Goal: Task Accomplishment & Management: Complete application form

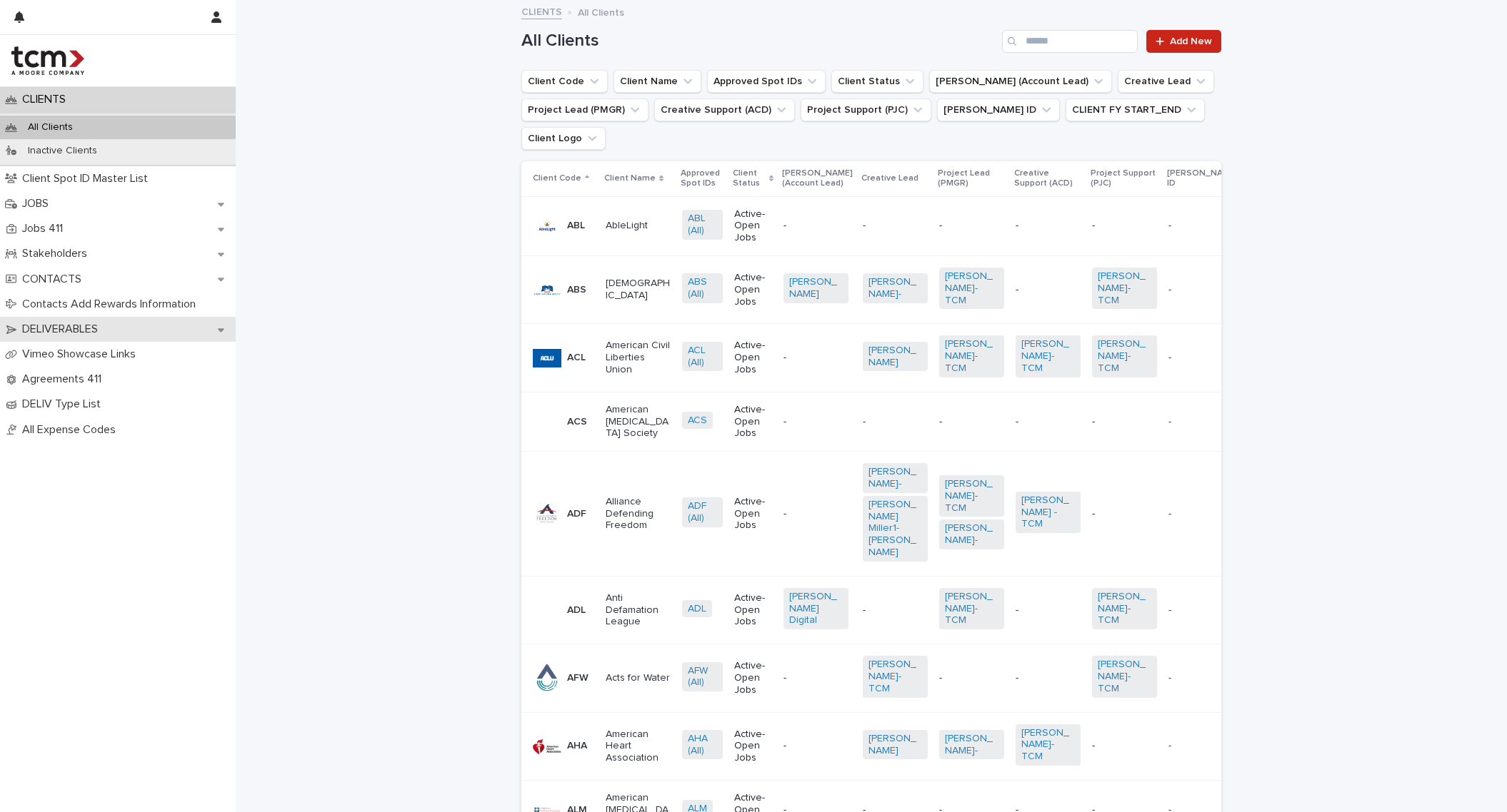
click at [147, 336] on div "DELIVERABLES" at bounding box center [118, 330] width 236 height 25
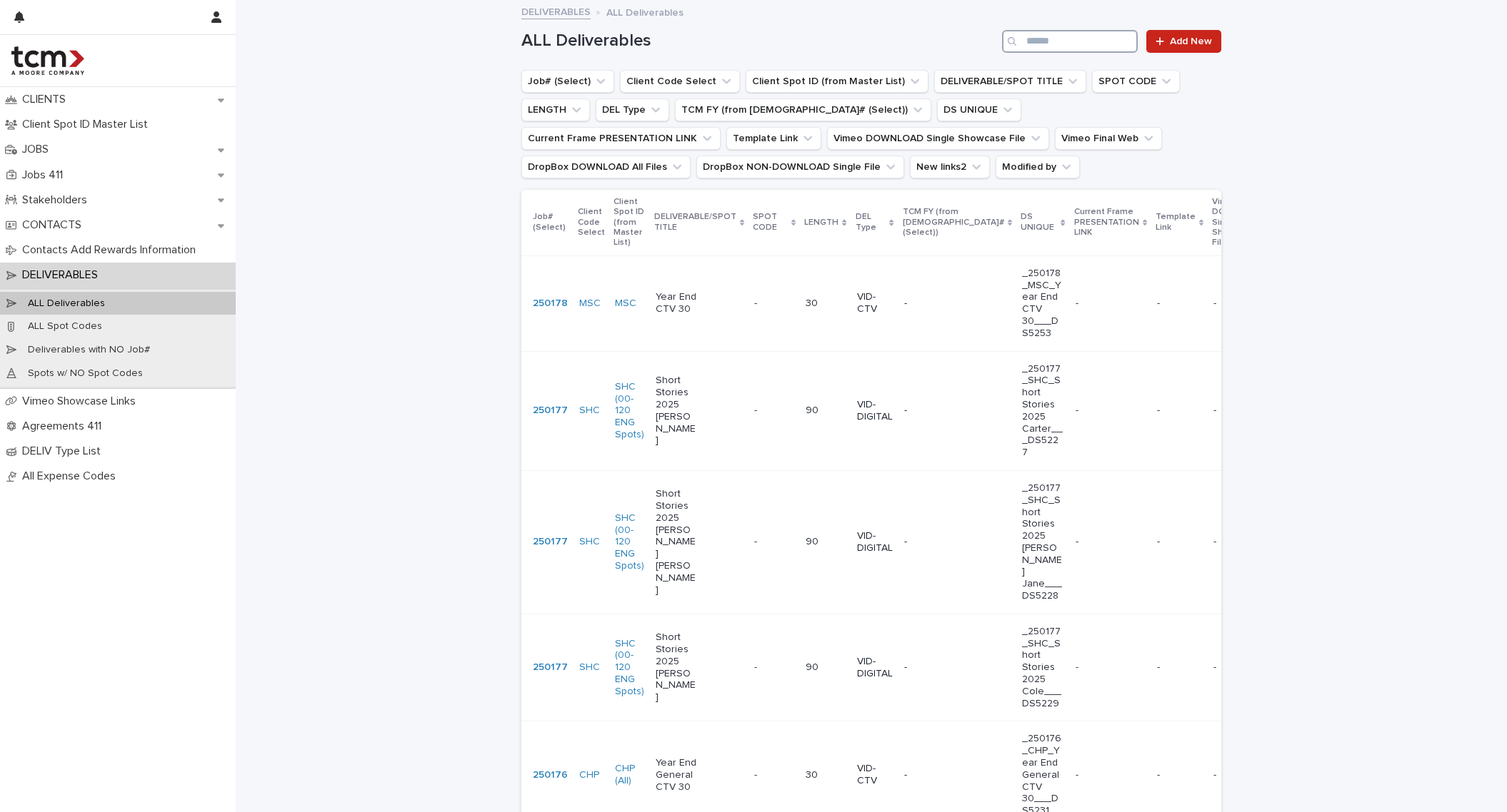
click at [1044, 38] on input "Search" at bounding box center [1070, 41] width 136 height 23
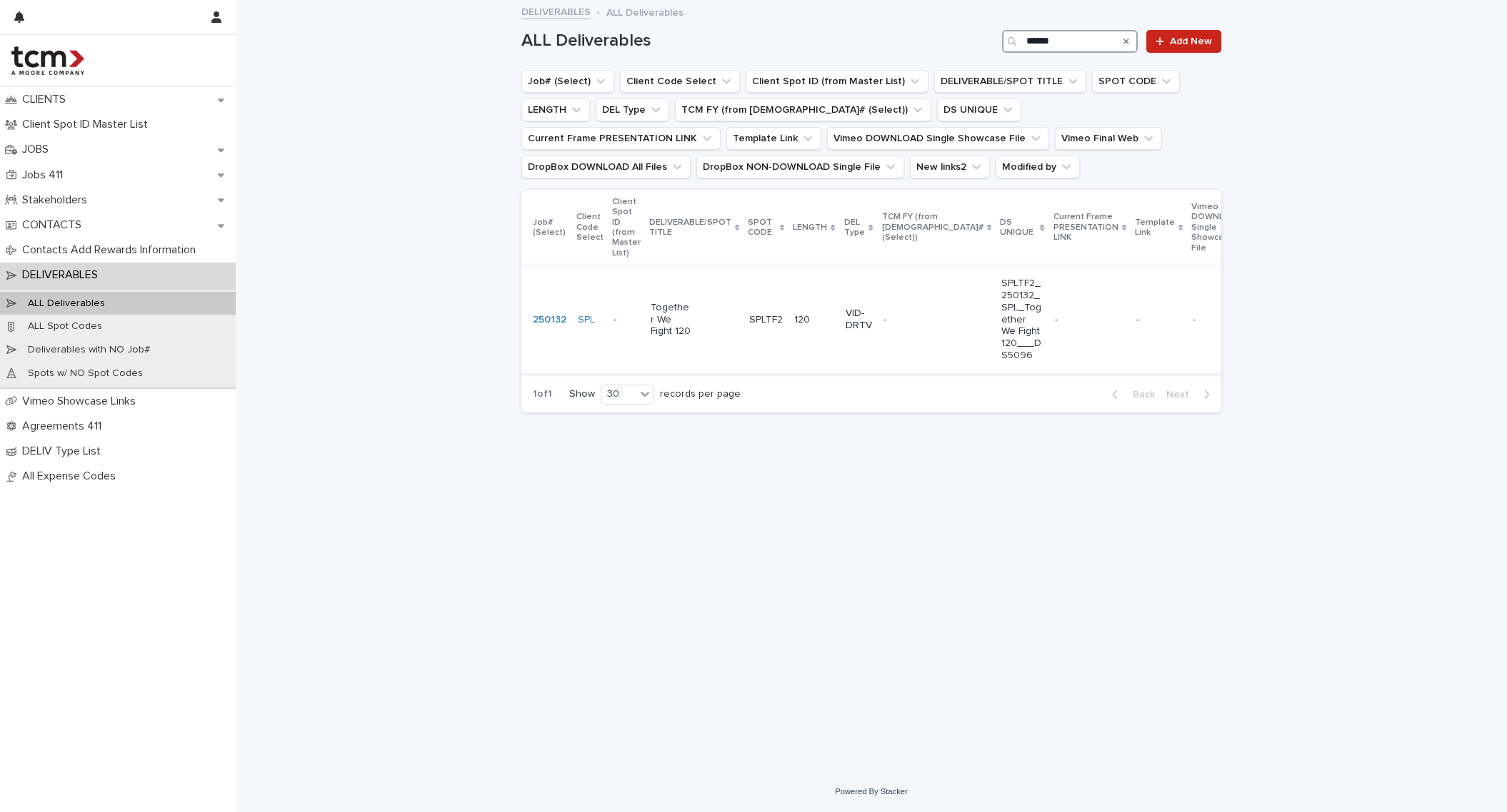
type input "******"
click at [661, 318] on p "Together We Fight 120" at bounding box center [672, 320] width 42 height 35
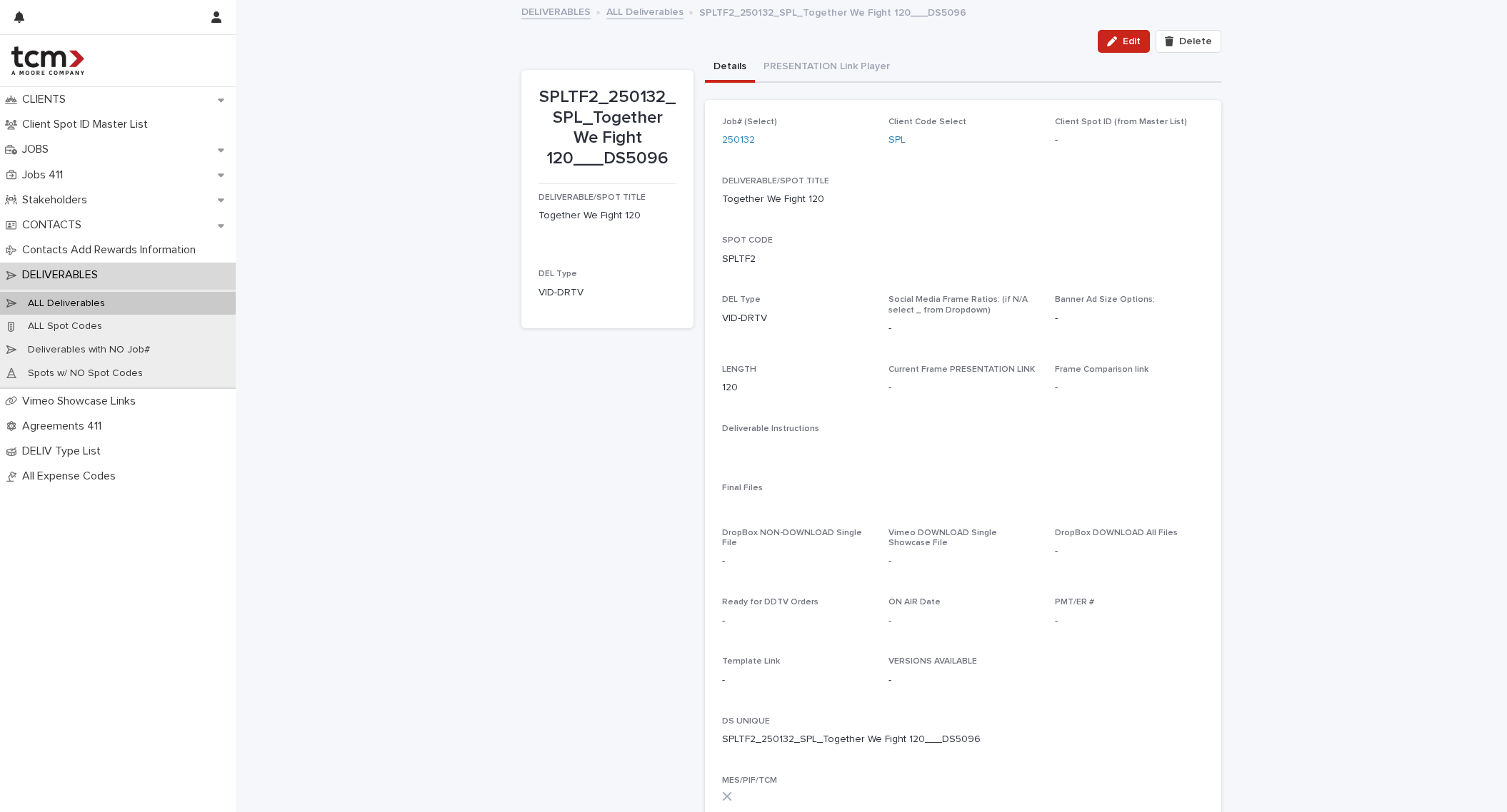
click at [77, 272] on p "DELIVERABLES" at bounding box center [62, 275] width 93 height 14
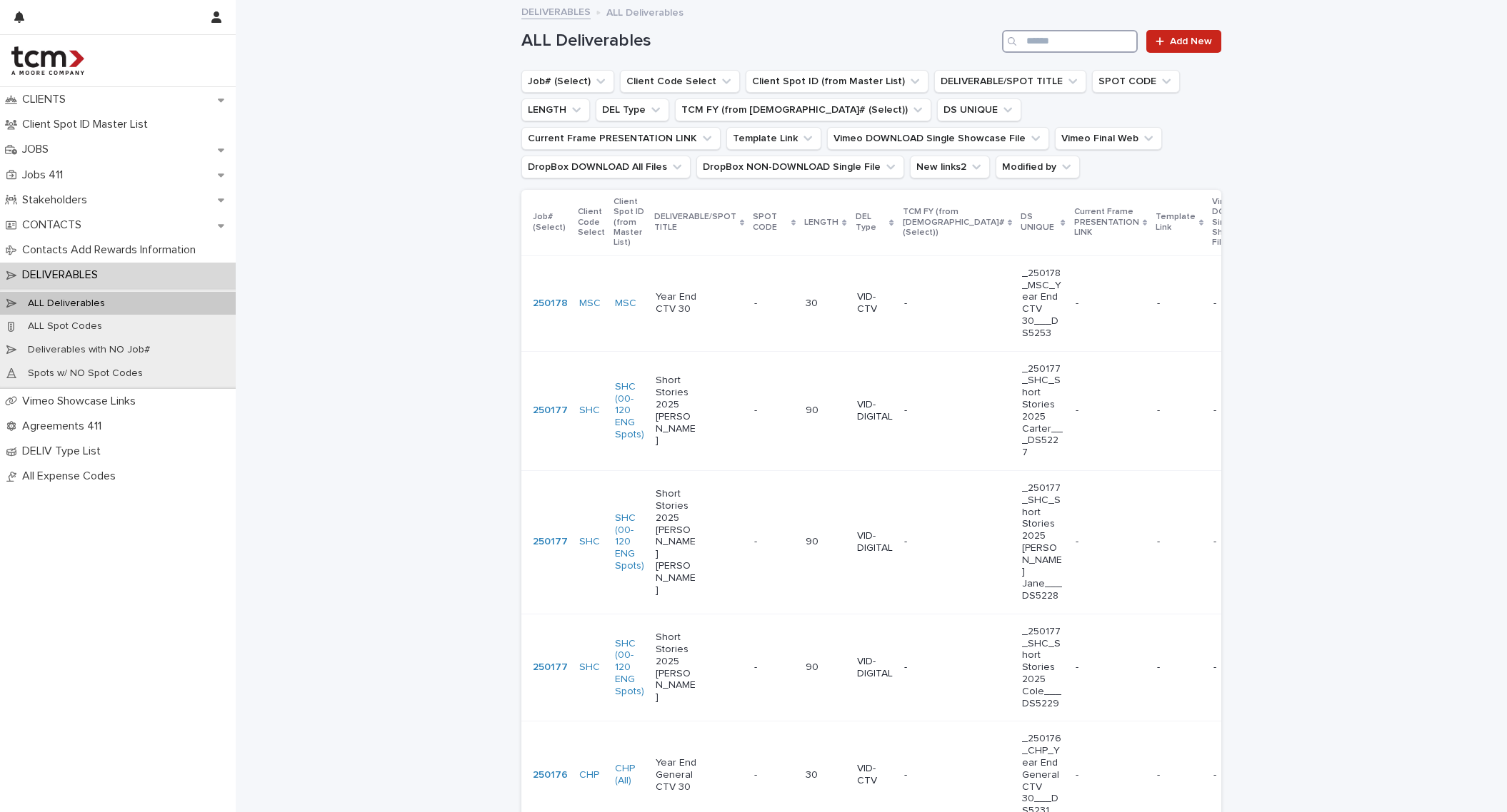
click at [1046, 45] on input "Search" at bounding box center [1070, 41] width 136 height 23
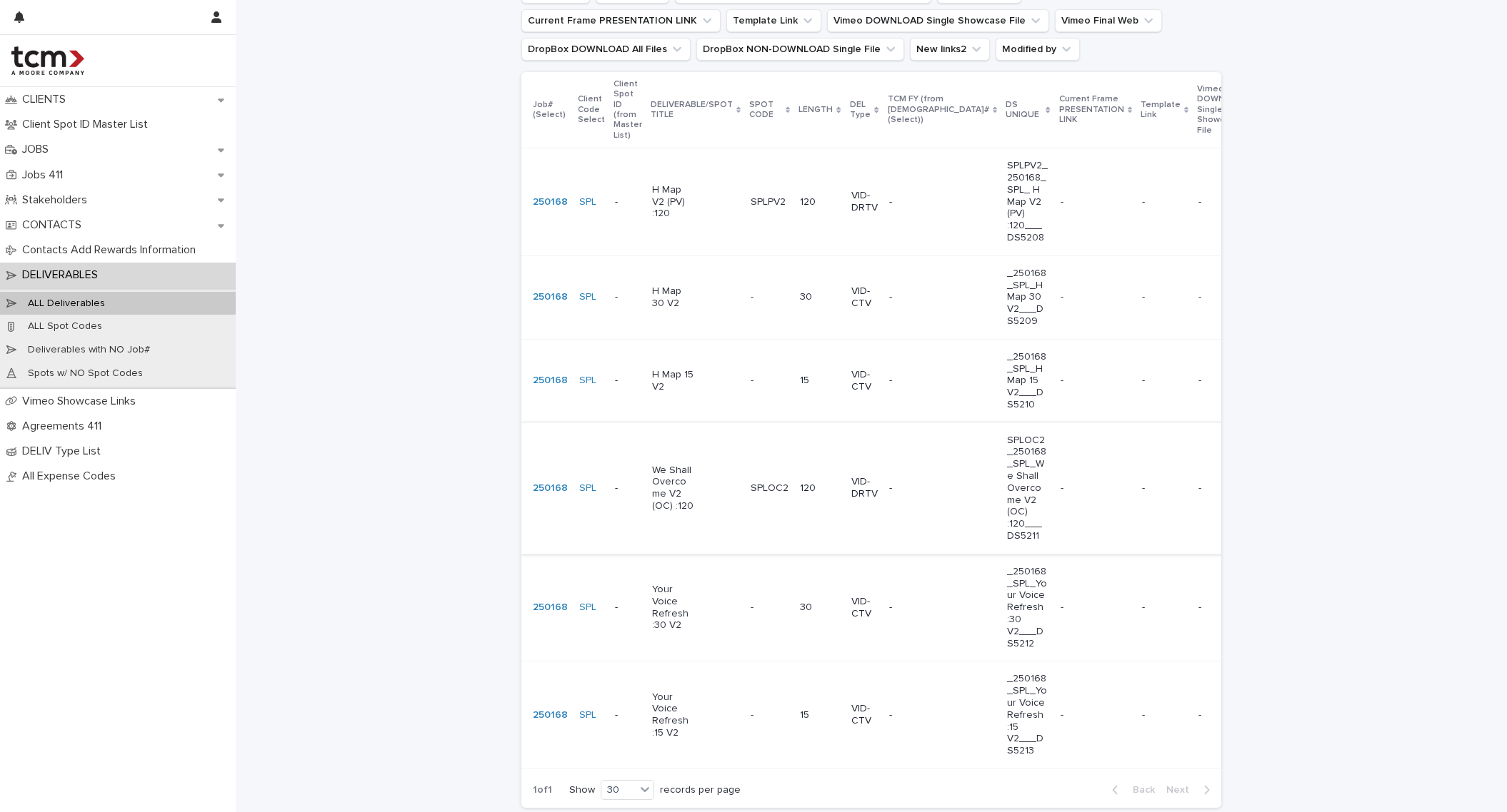
scroll to position [103, 0]
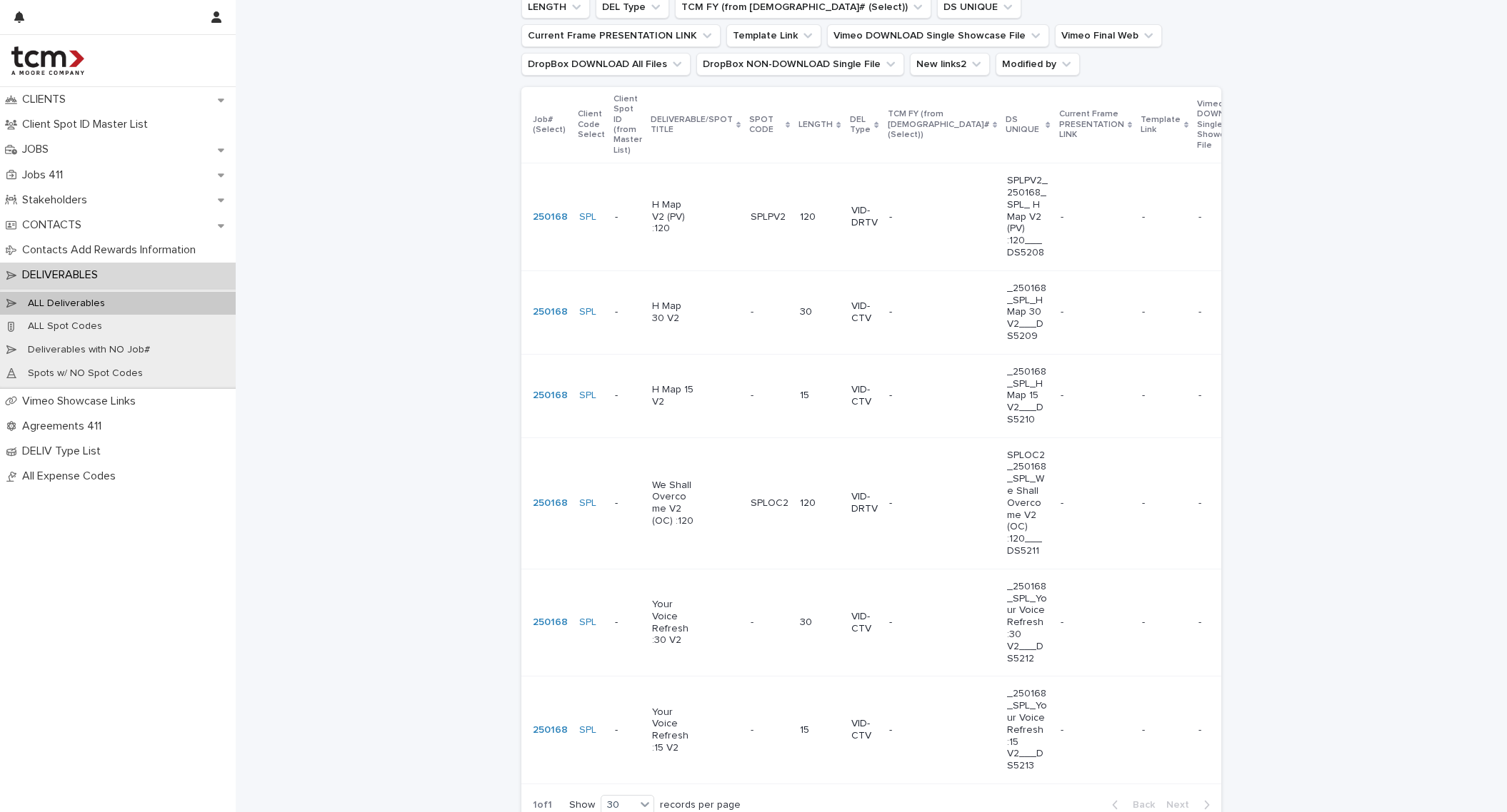
type input "******"
click at [653, 519] on p "We Shall Overcome V2 (OC) :120" at bounding box center [672, 503] width 42 height 48
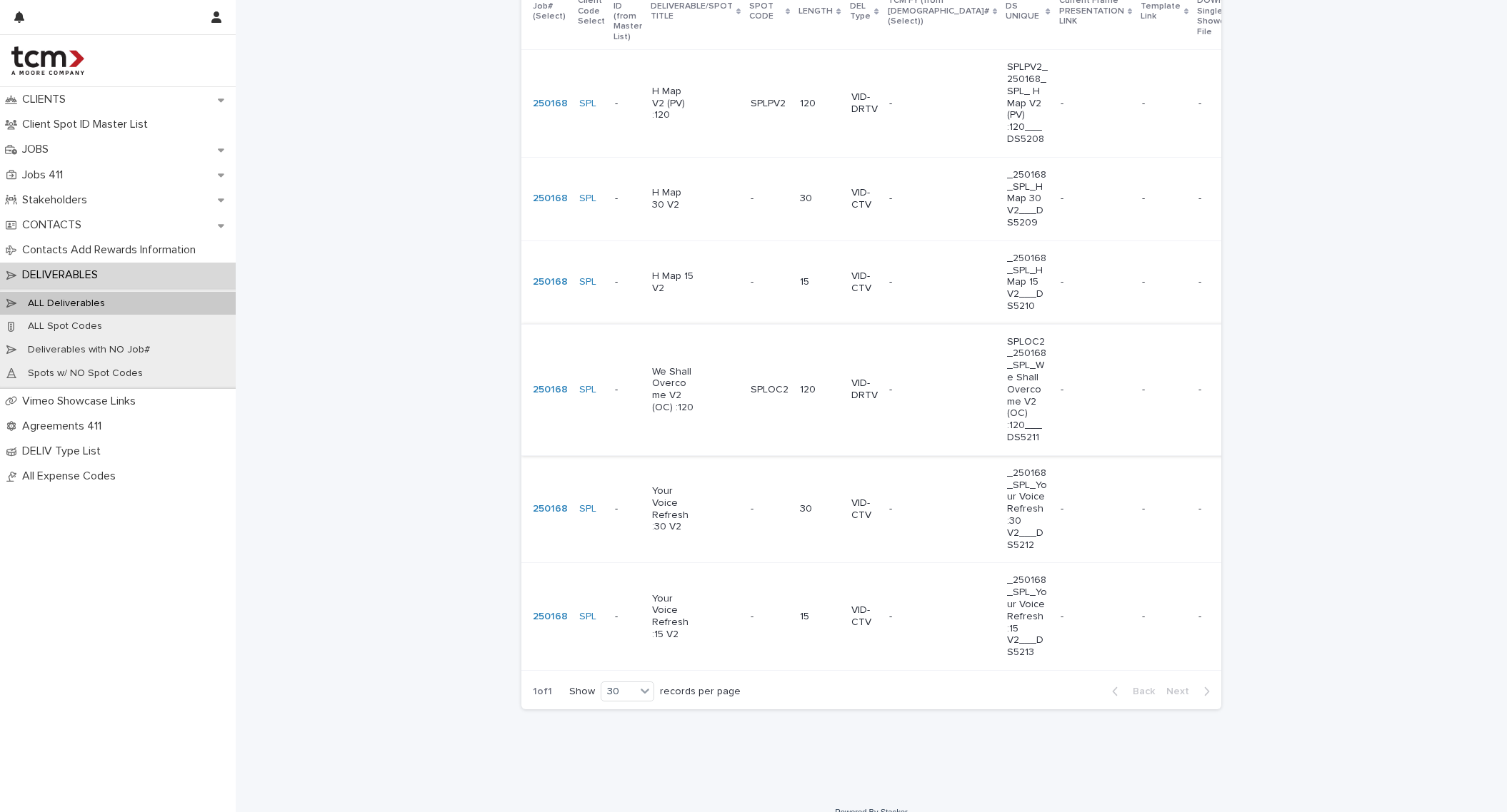
scroll to position [225, 0]
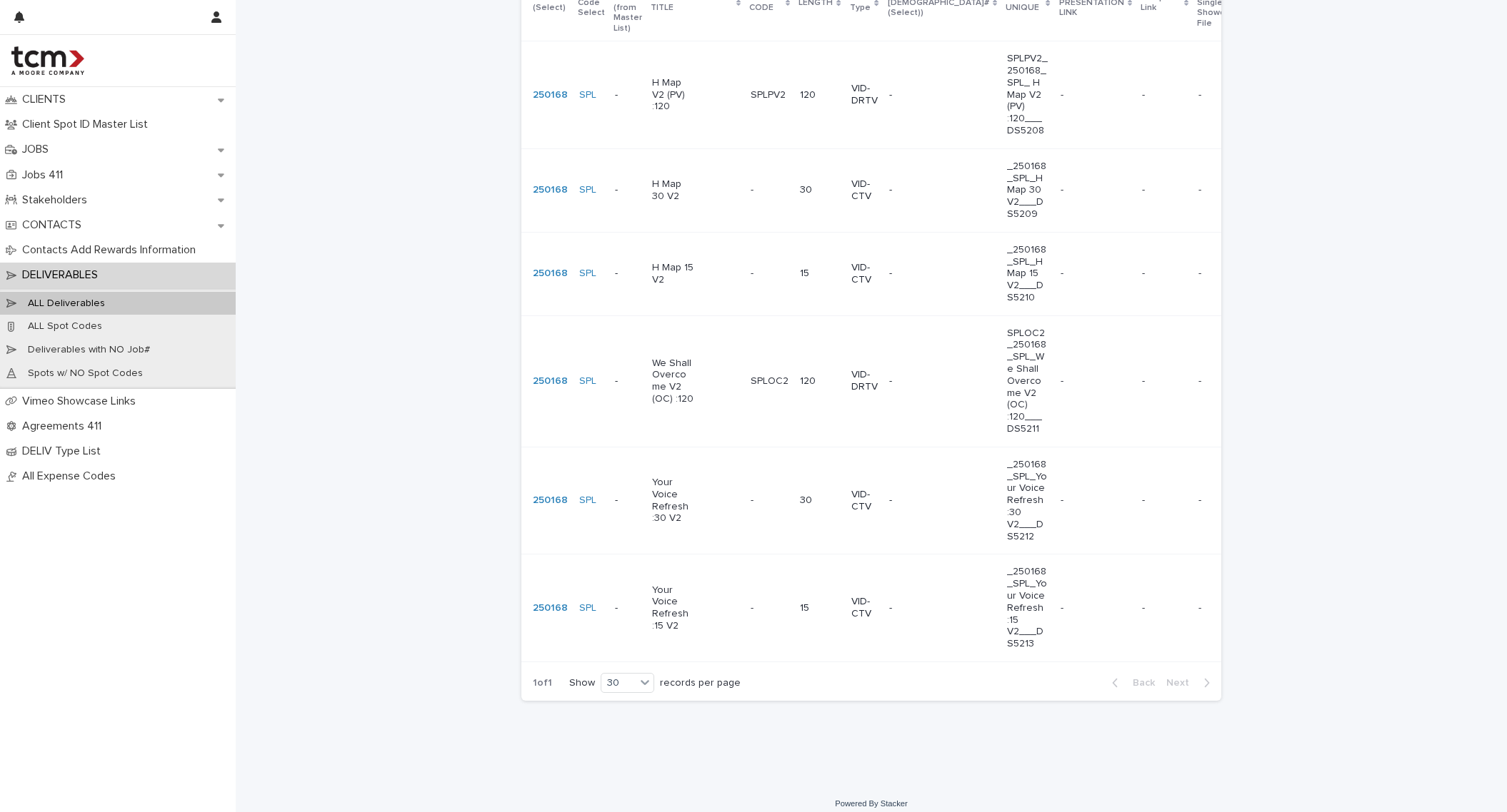
click at [652, 511] on p "Your Voice Refresh :30 V2" at bounding box center [672, 501] width 42 height 48
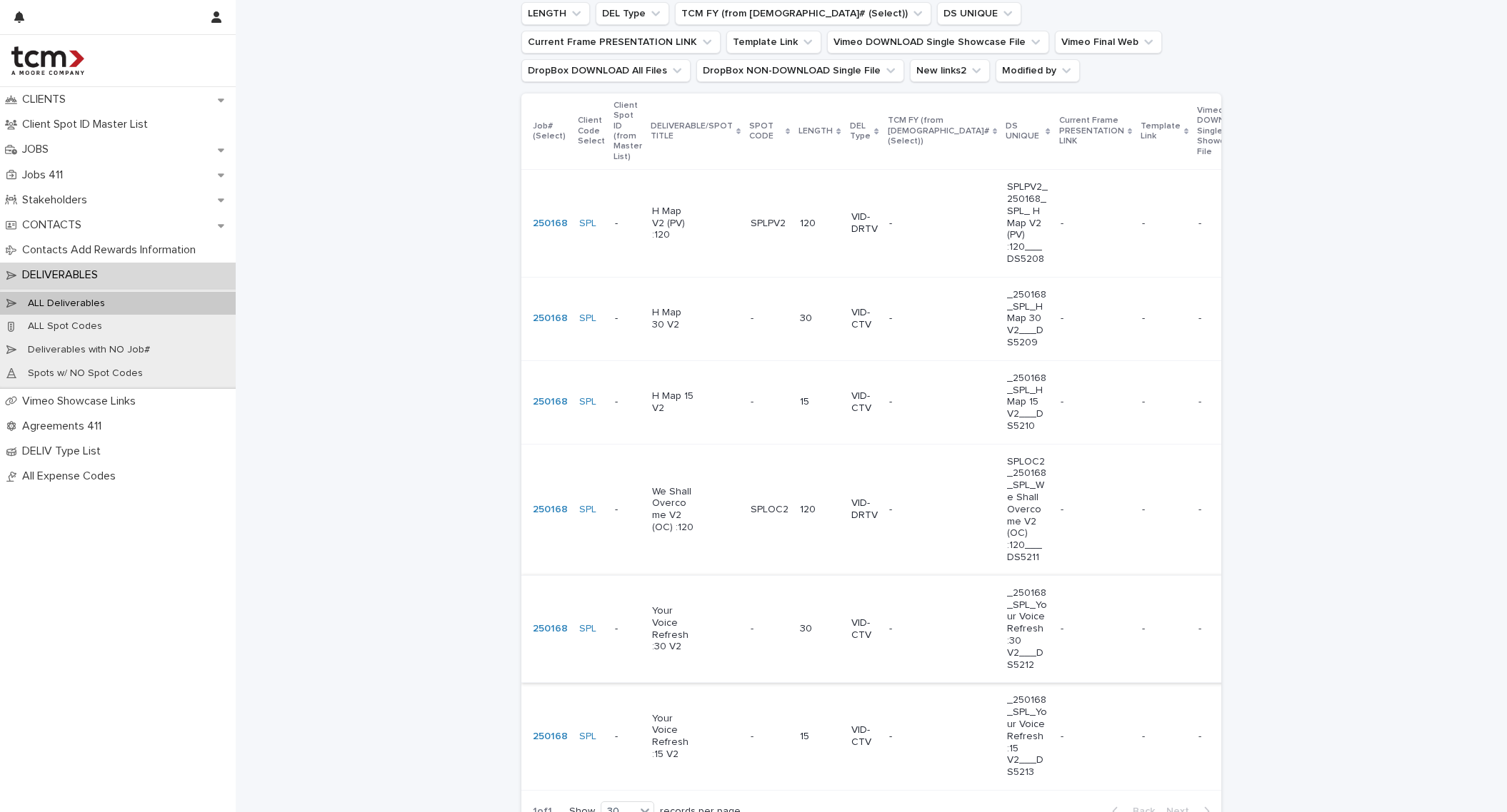
scroll to position [97, 0]
click at [659, 224] on p "H Map V2 (PV) :120" at bounding box center [672, 223] width 42 height 35
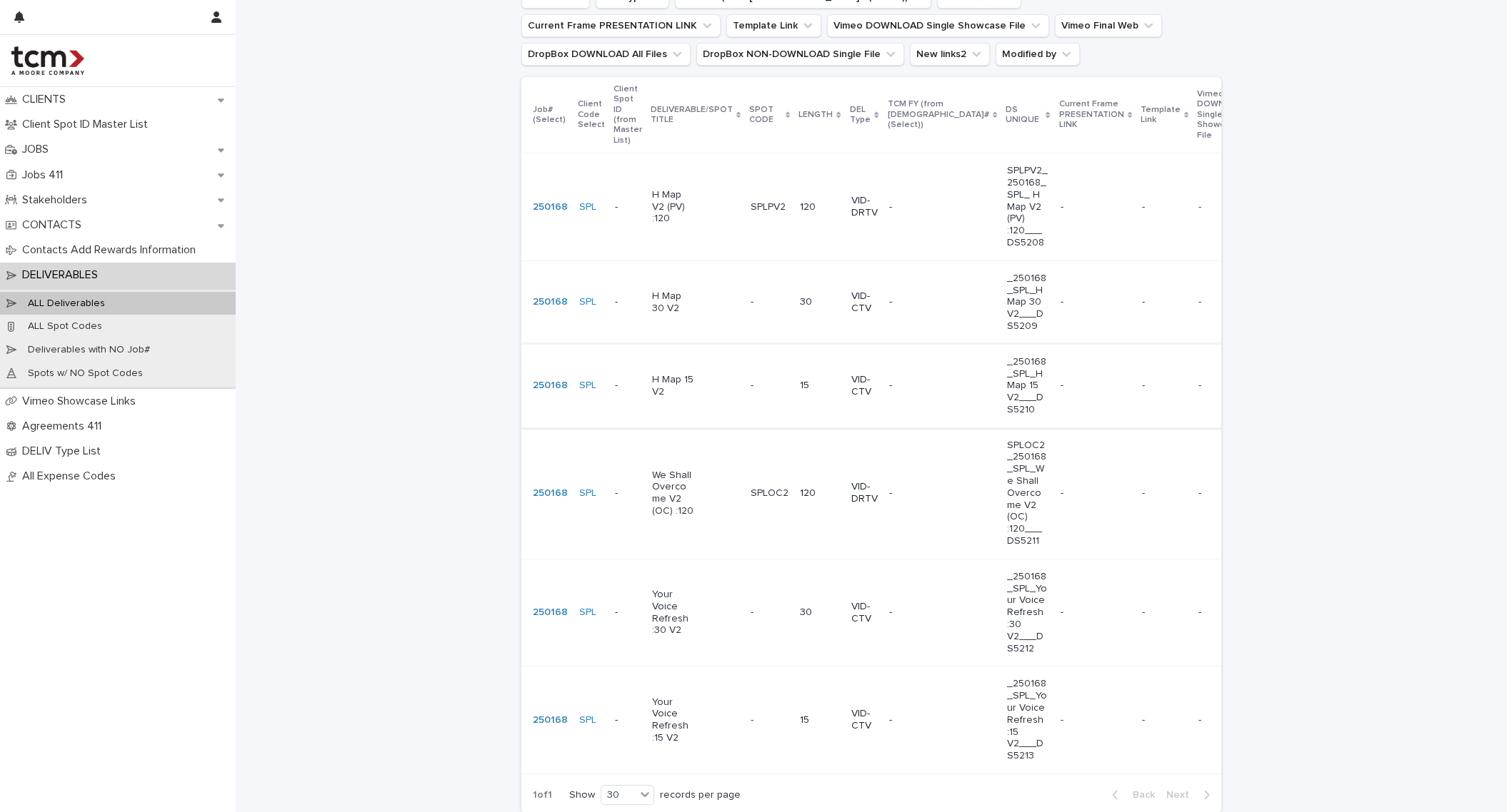
scroll to position [141, 0]
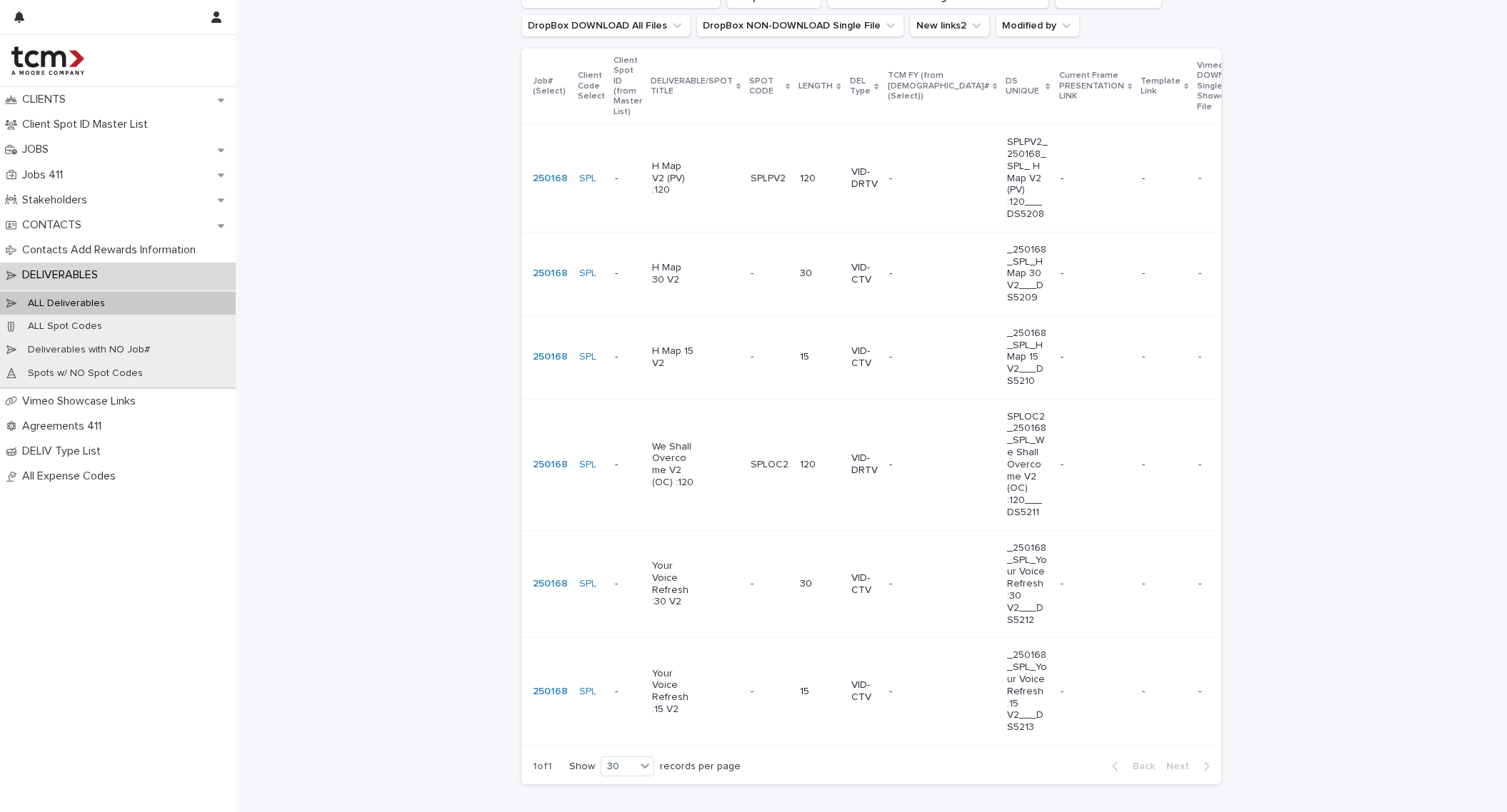
click at [666, 449] on p "We Shall Overcome V2 (OC) :120" at bounding box center [672, 465] width 42 height 48
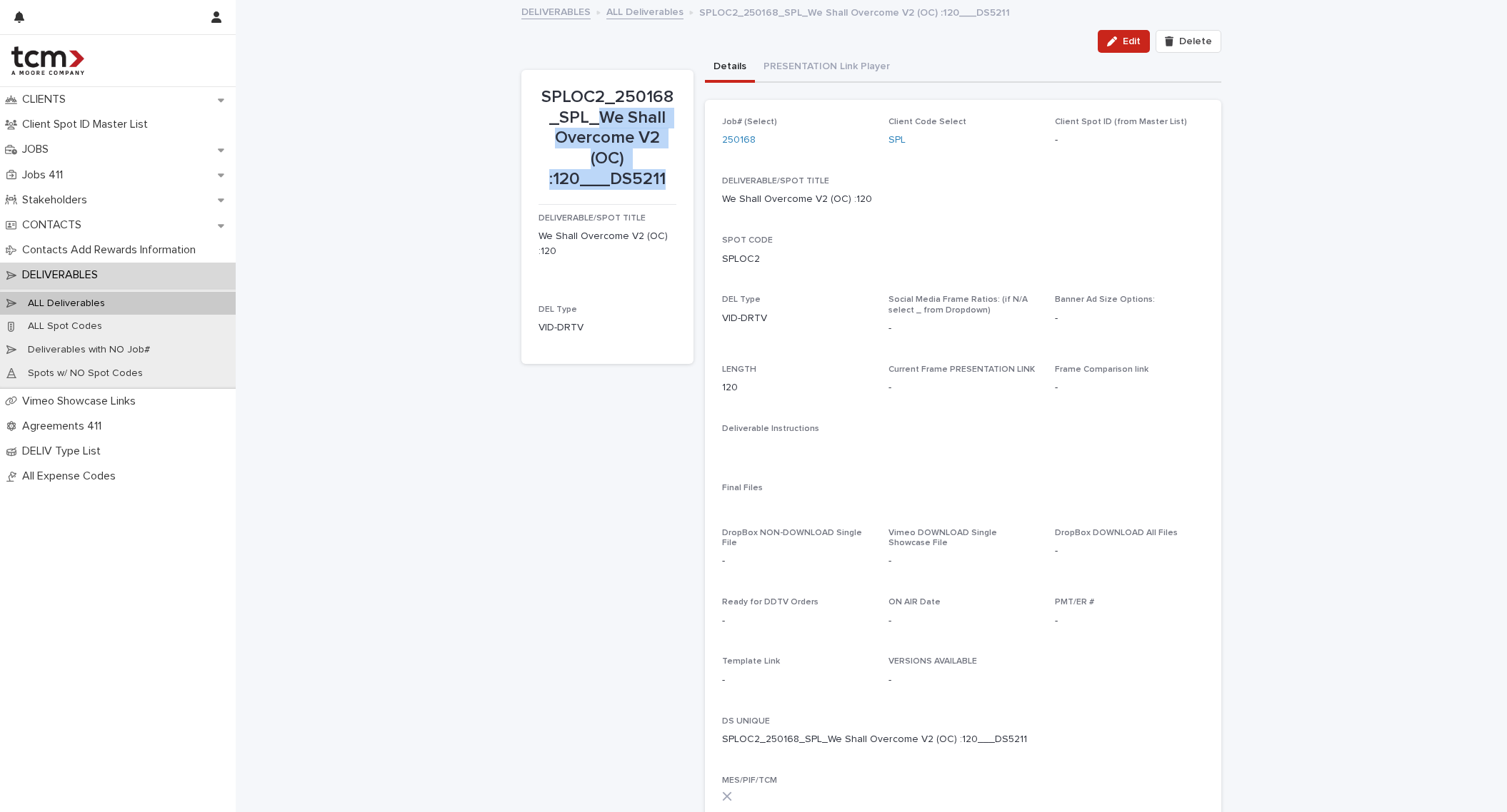
drag, startPoint x: 595, startPoint y: 114, endPoint x: 660, endPoint y: 185, distance: 96.3
click at [660, 185] on p "SPLOC2_250168_SPL_We Shall Overcome V2 (OC) :120___DS5211" at bounding box center [607, 138] width 138 height 103
copy p "We Shall Overcome V2 (OC) :120___DS5211"
click at [1319, 108] on div "Loading... Saving… Loading... Saving… SPLOC2_250168_SPL_We Shall Overcome V2 (O…" at bounding box center [871, 457] width 1271 height 912
drag, startPoint x: 538, startPoint y: 94, endPoint x: 598, endPoint y: 91, distance: 60.1
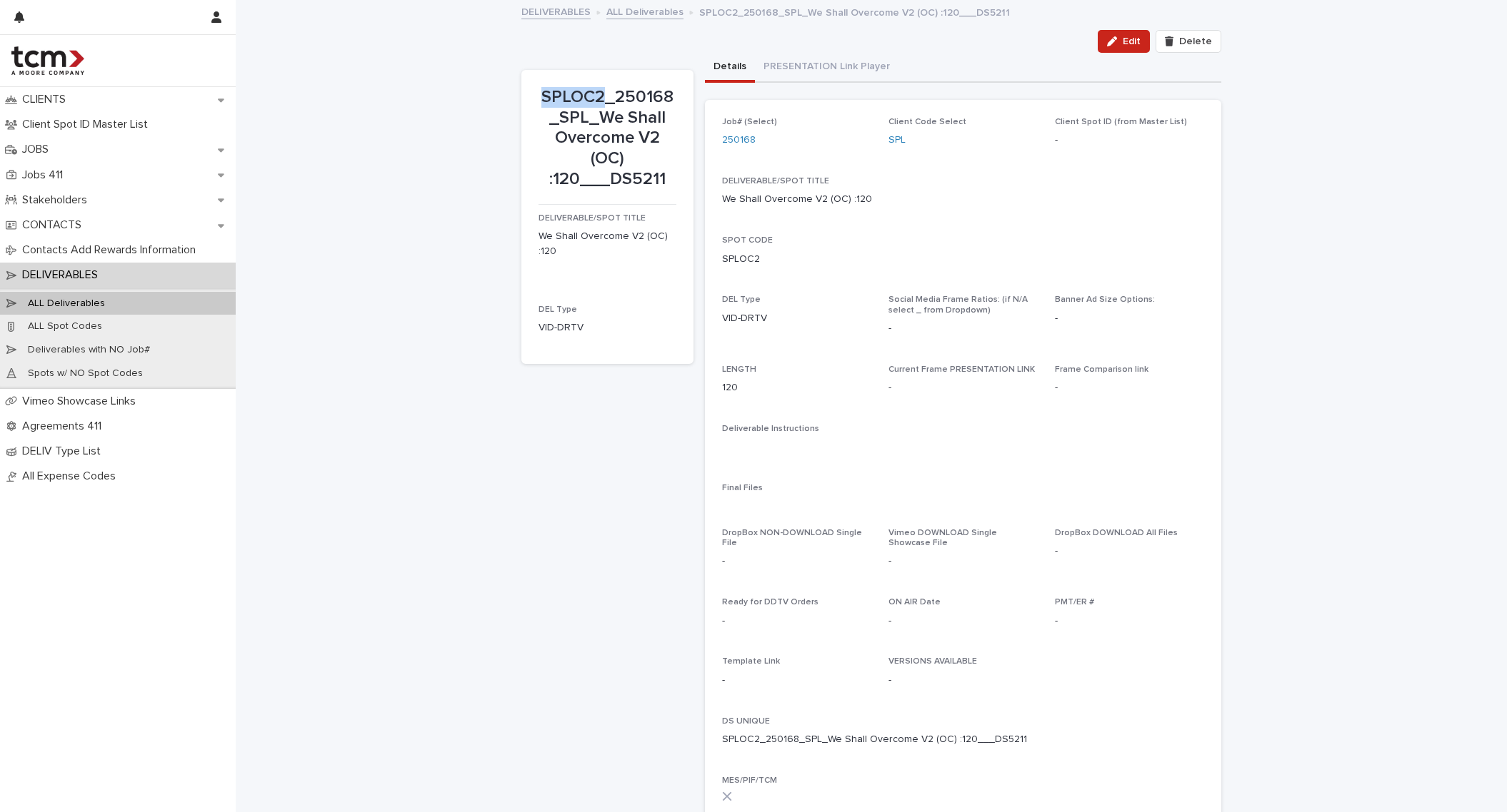
click at [598, 91] on p "SPLOC2_250168_SPL_We Shall Overcome V2 (OC) :120___DS5211" at bounding box center [607, 138] width 138 height 103
copy p "SPLOC2"
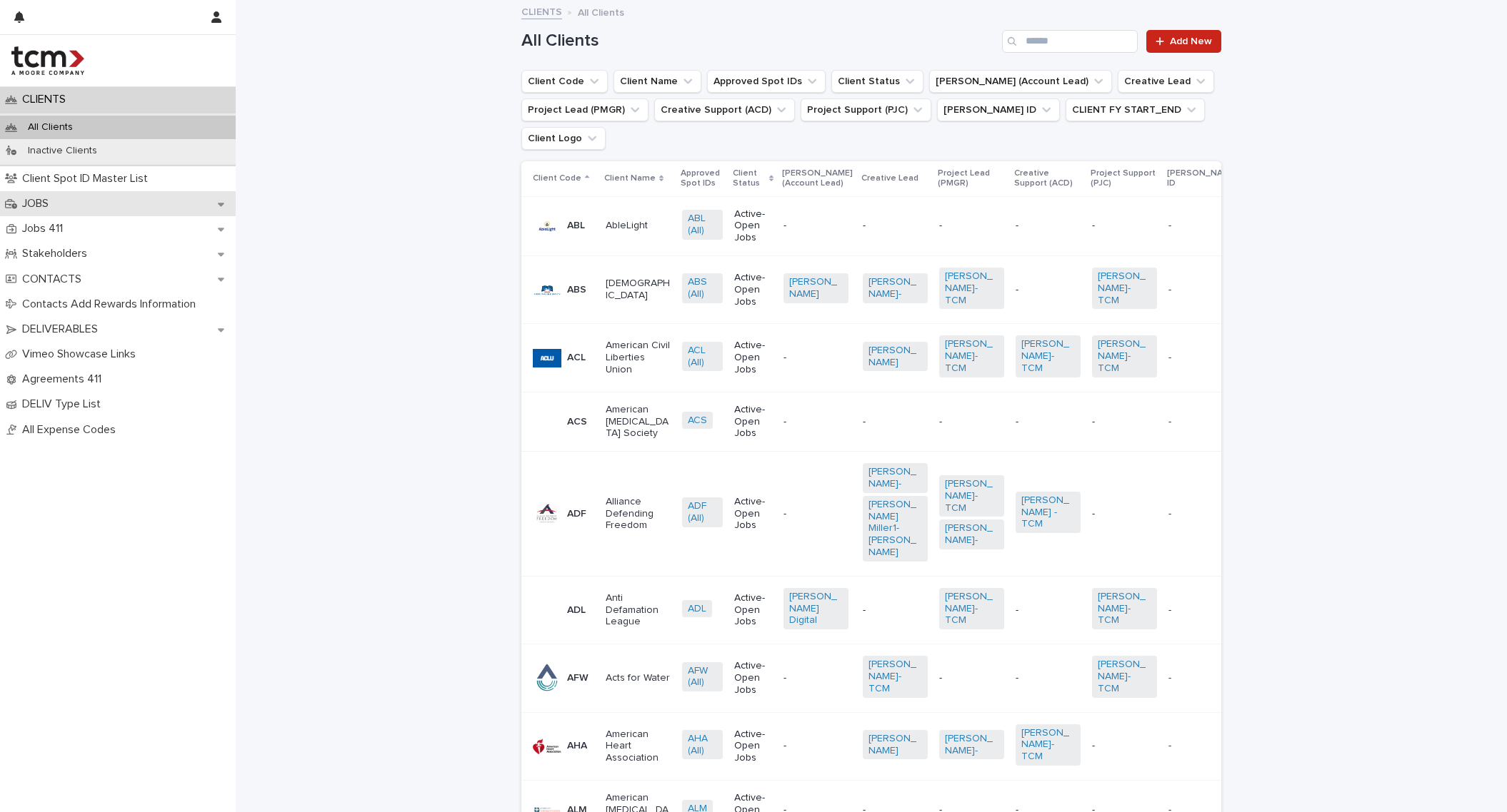
click at [62, 204] on div "JOBS" at bounding box center [118, 204] width 236 height 25
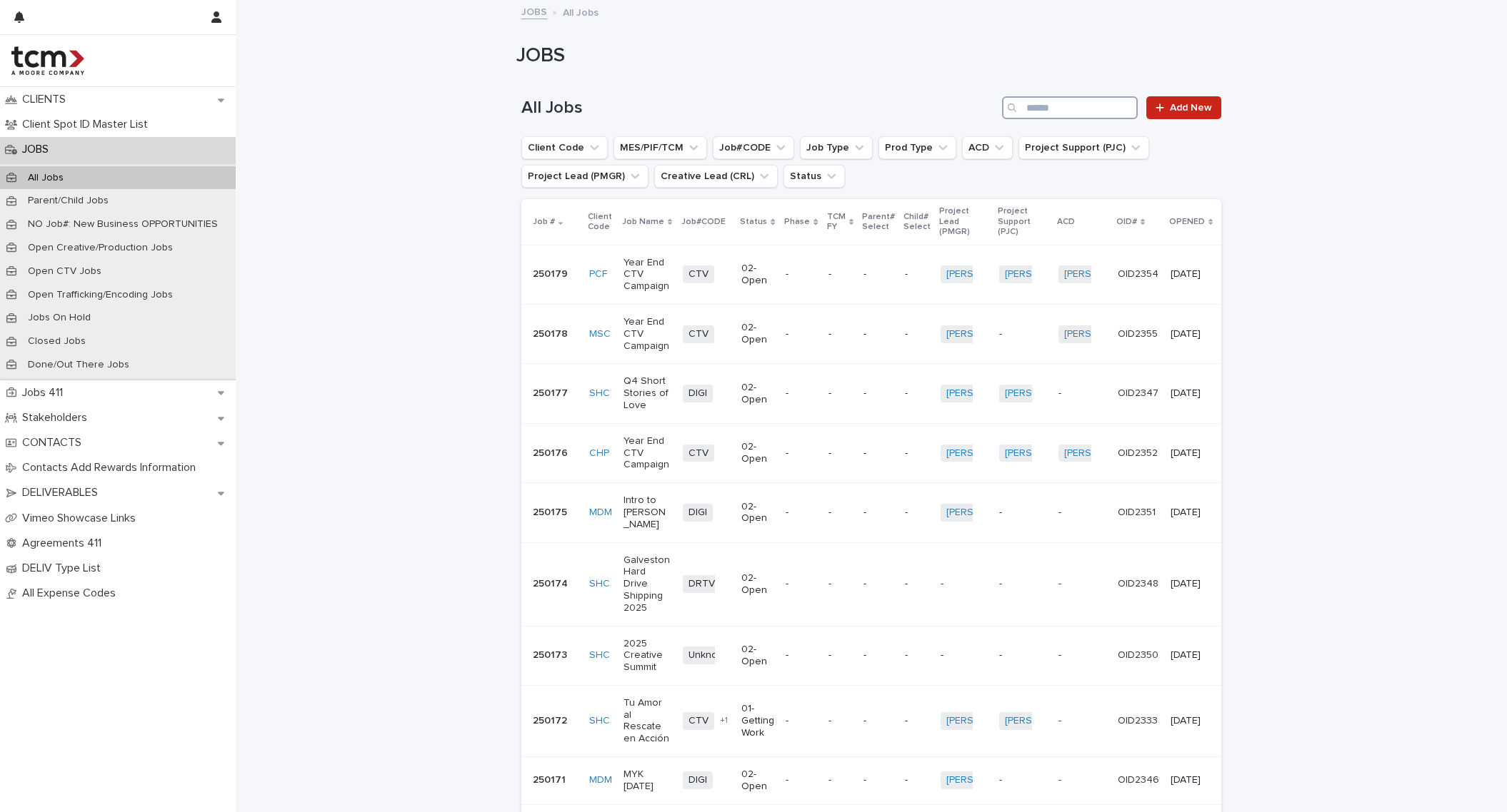
click at [1056, 112] on input "Search" at bounding box center [1070, 108] width 136 height 23
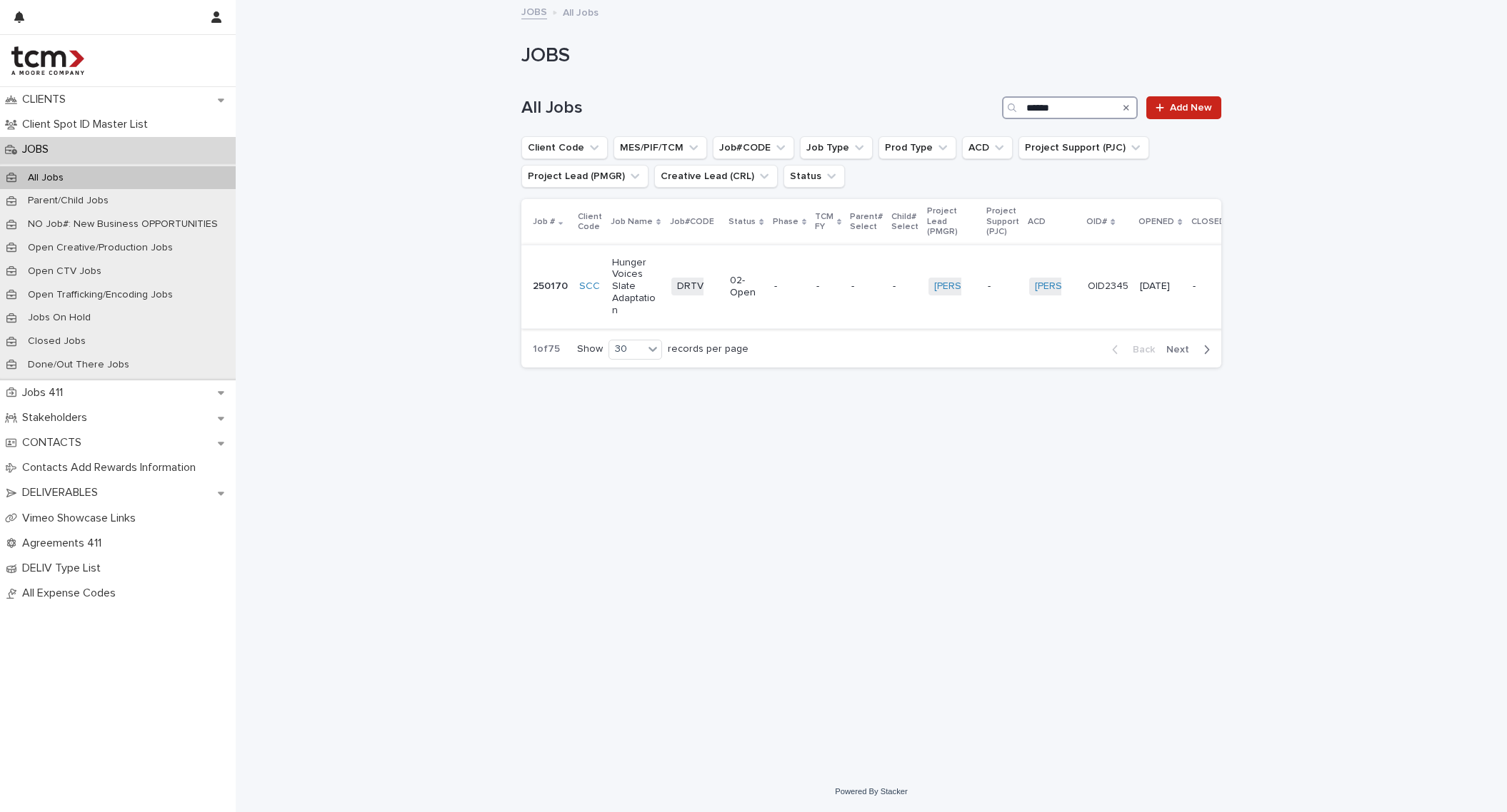
type input "******"
click at [633, 290] on p "Hunger Voices Slate Adaptation" at bounding box center [636, 287] width 48 height 60
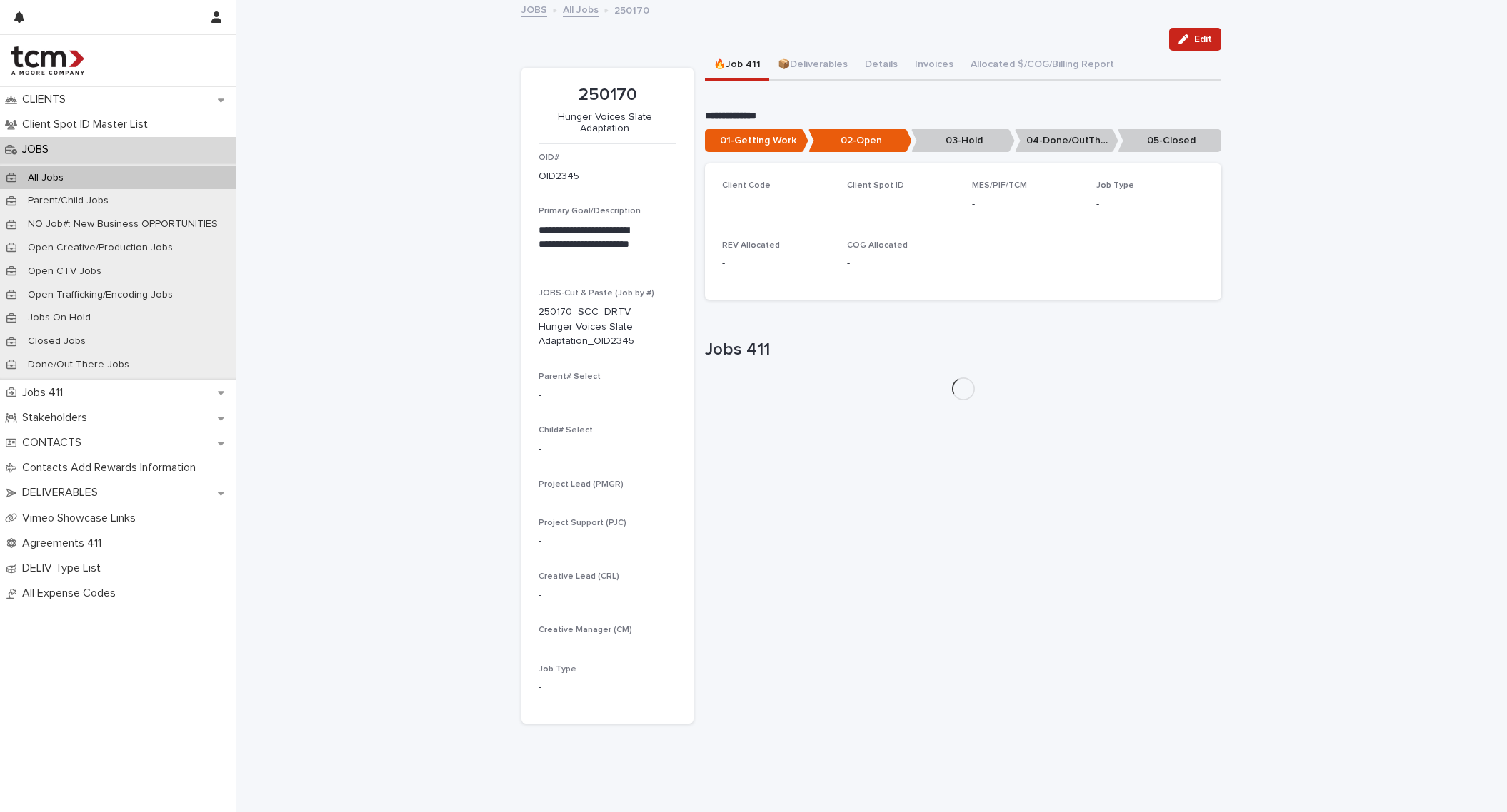
scroll to position [3, 0]
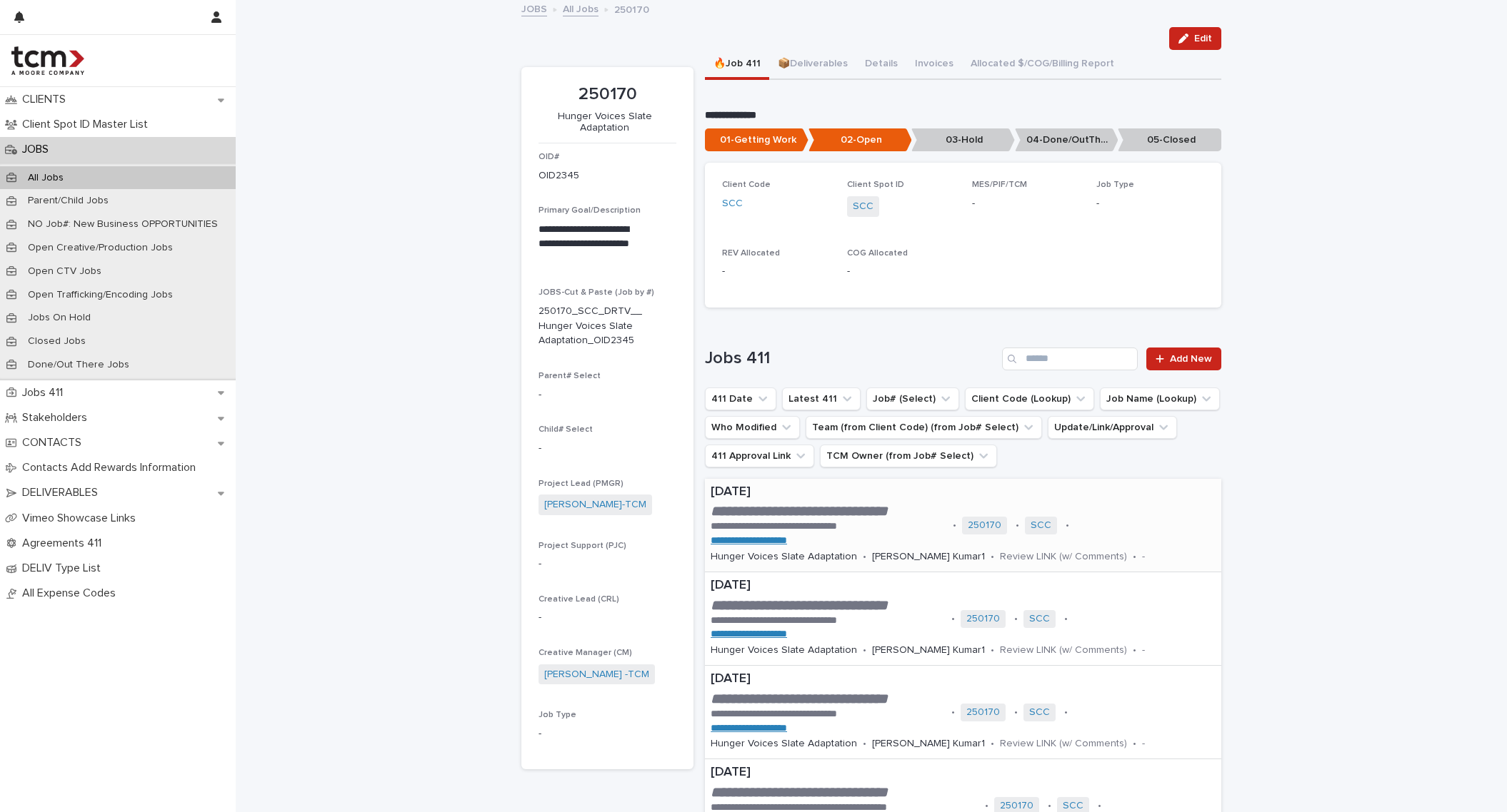
click at [744, 490] on p "[DATE]" at bounding box center [963, 492] width 505 height 15
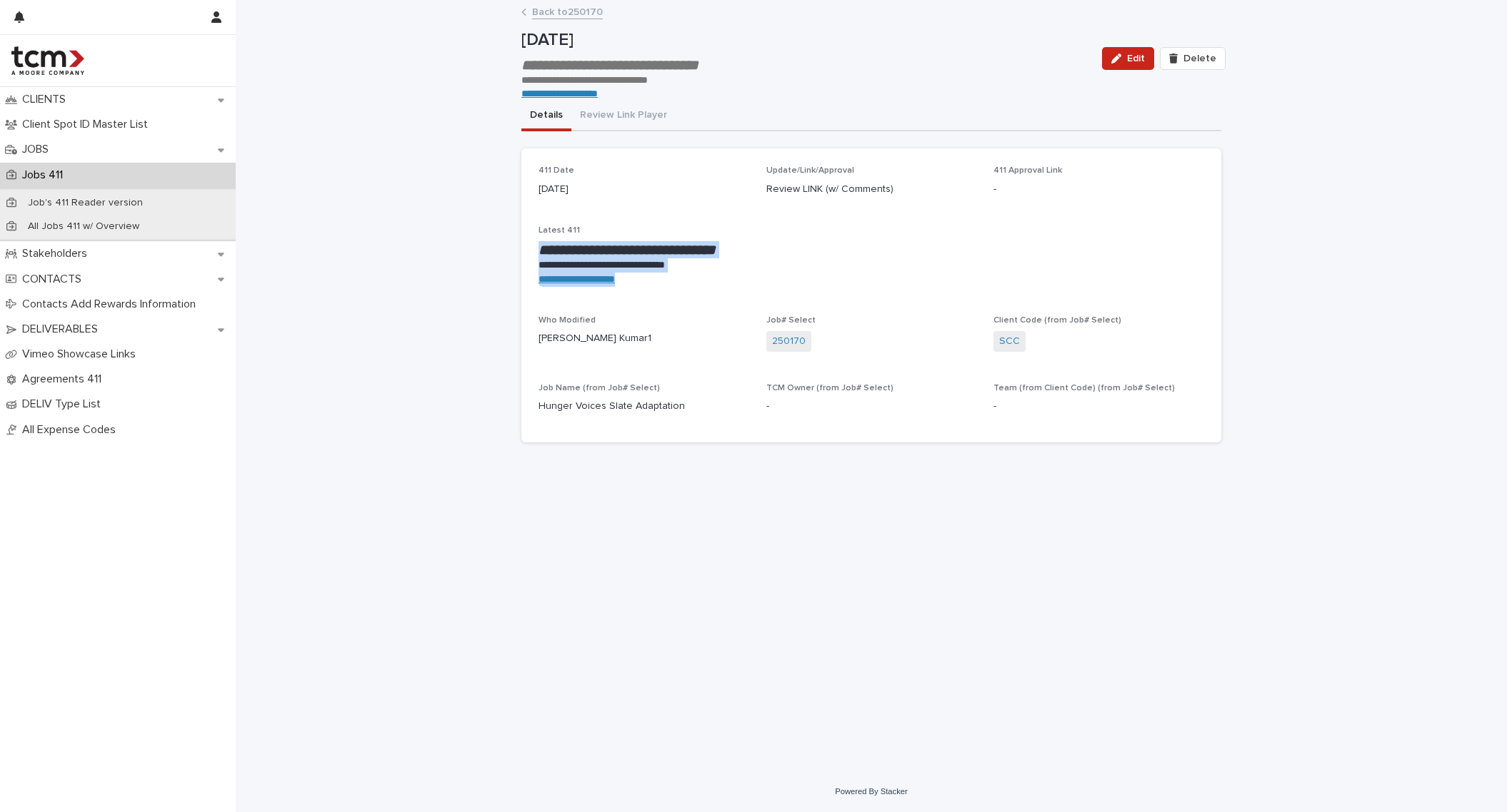
drag, startPoint x: 655, startPoint y: 283, endPoint x: 406, endPoint y: 240, distance: 252.7
click at [406, 240] on div "**********" at bounding box center [871, 386] width 1271 height 771
copy div "**********"
click at [549, 6] on link "Back to 250170" at bounding box center [567, 11] width 71 height 16
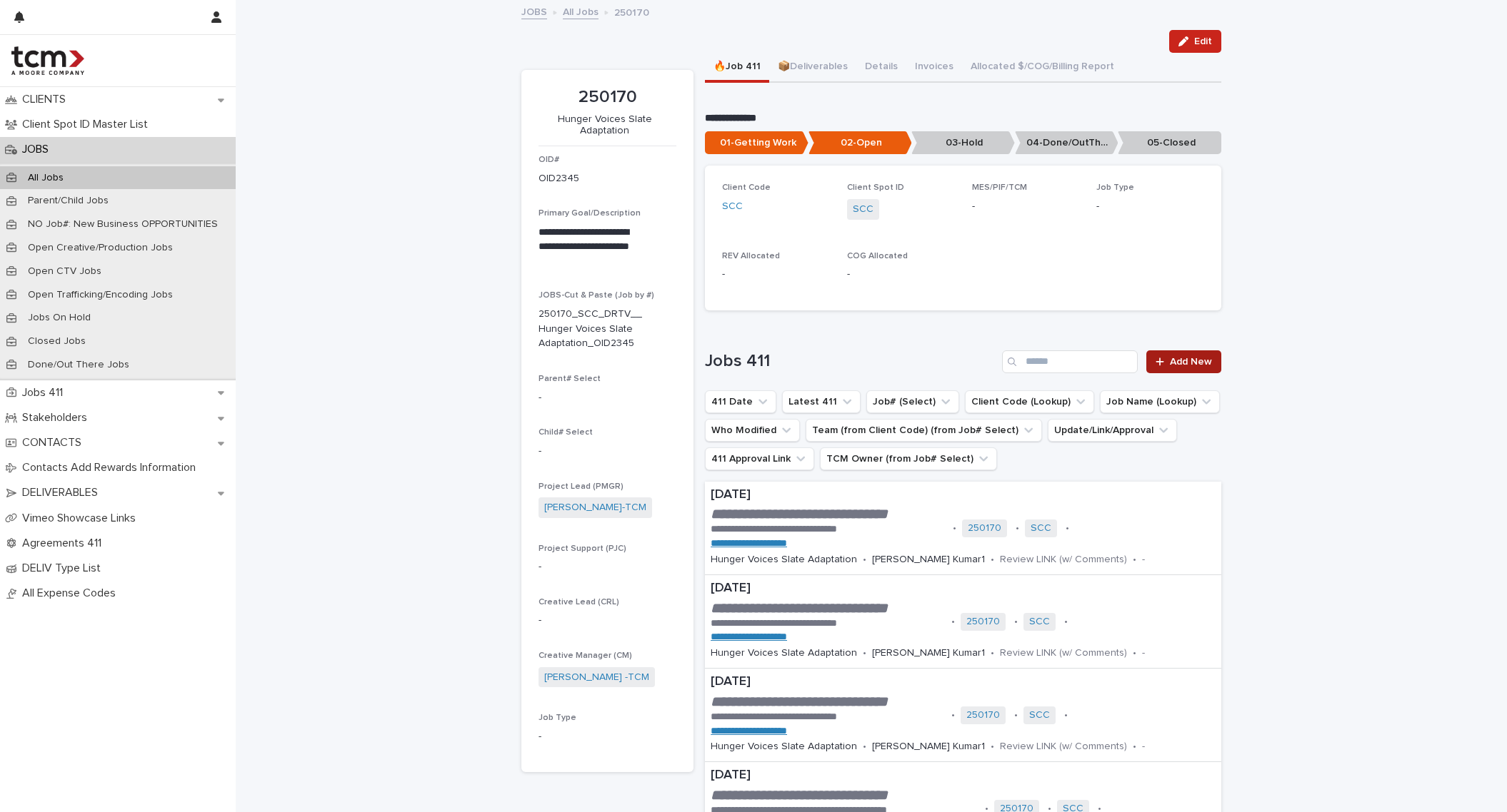
click at [1190, 356] on link "Add New" at bounding box center [1183, 362] width 75 height 23
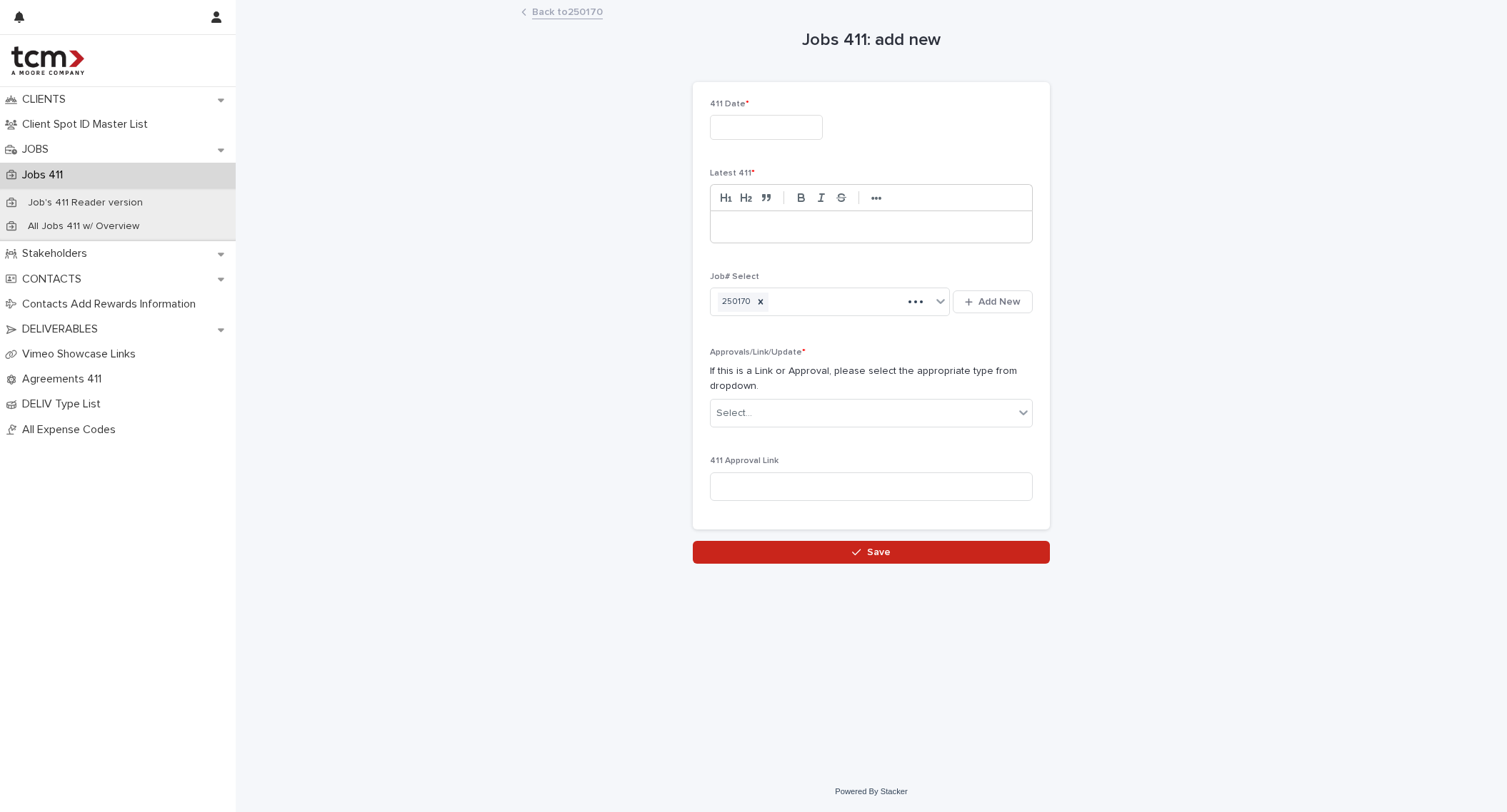
click at [764, 121] on input "text" at bounding box center [766, 128] width 113 height 25
drag, startPoint x: 695, startPoint y: 271, endPoint x: 819, endPoint y: 231, distance: 130.3
click at [695, 271] on div "11" at bounding box center [693, 272] width 19 height 19
type input "**********"
drag, startPoint x: 858, startPoint y: 217, endPoint x: 860, endPoint y: 225, distance: 8.2
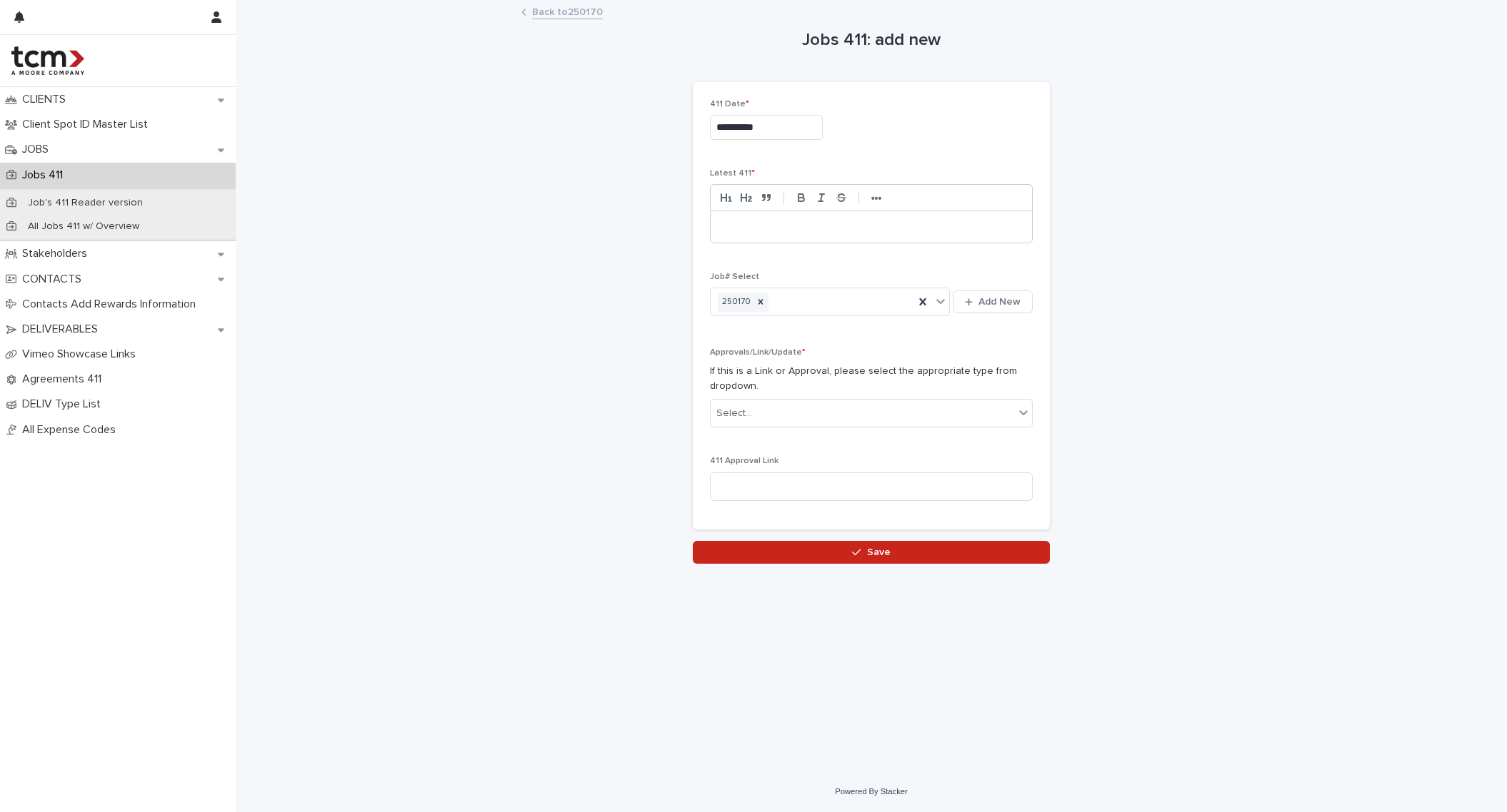
click at [858, 217] on div at bounding box center [871, 227] width 321 height 31
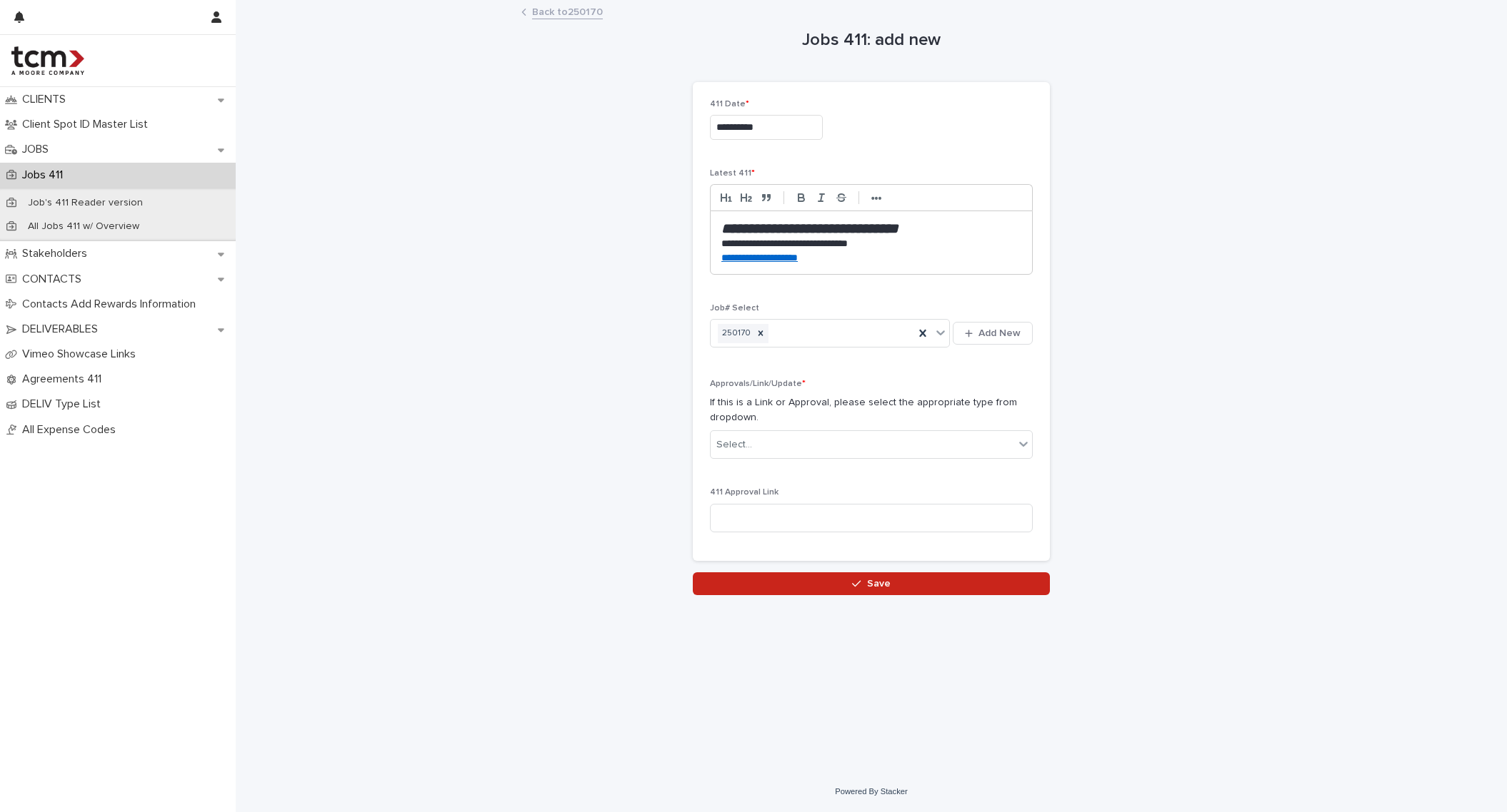
click at [898, 227] on em "**********" at bounding box center [810, 228] width 177 height 15
drag, startPoint x: 812, startPoint y: 259, endPoint x: 693, endPoint y: 260, distance: 119.0
click at [693, 260] on div "**********" at bounding box center [871, 322] width 357 height 479
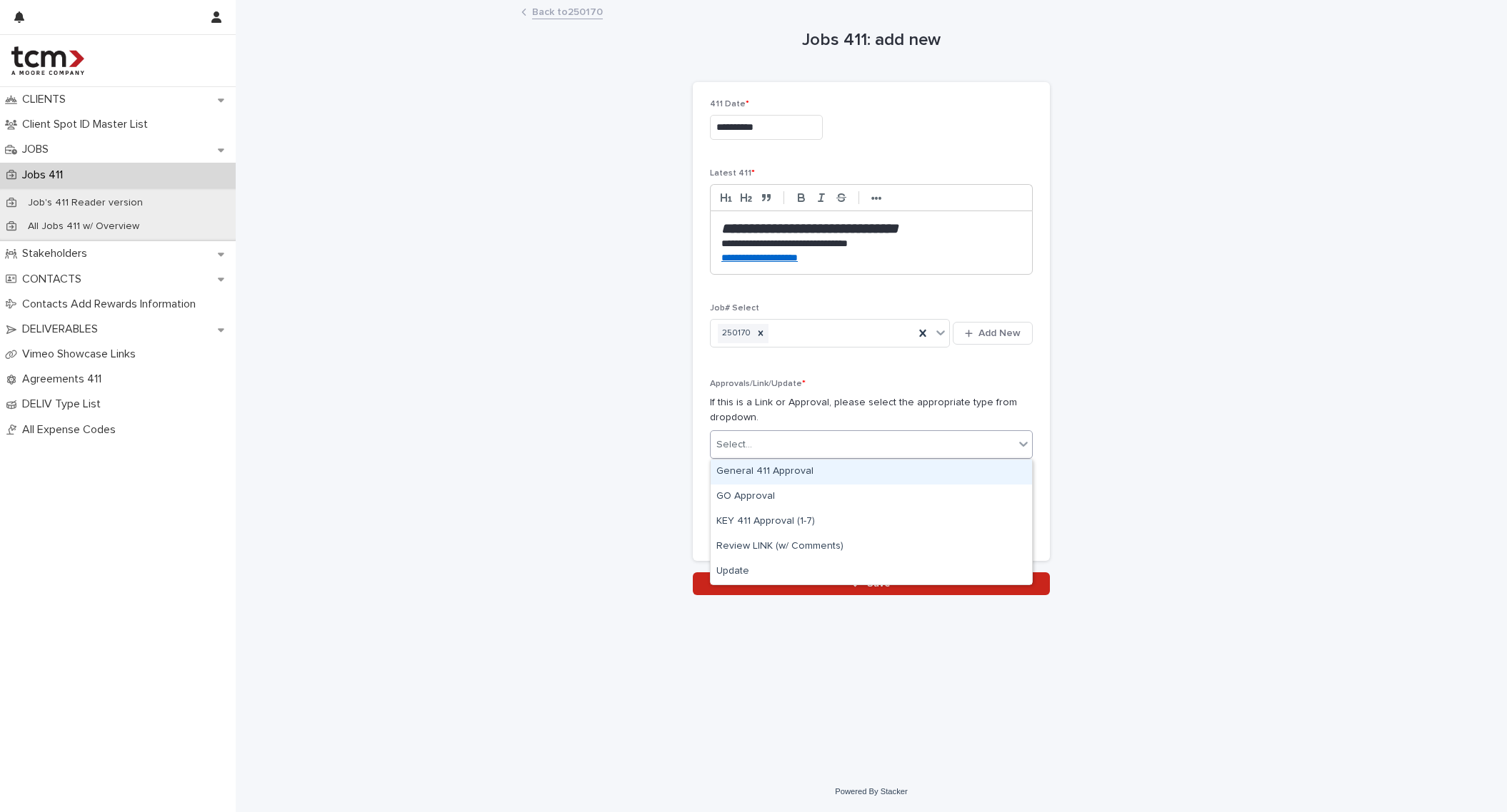
click at [862, 447] on div "Select..." at bounding box center [862, 445] width 304 height 24
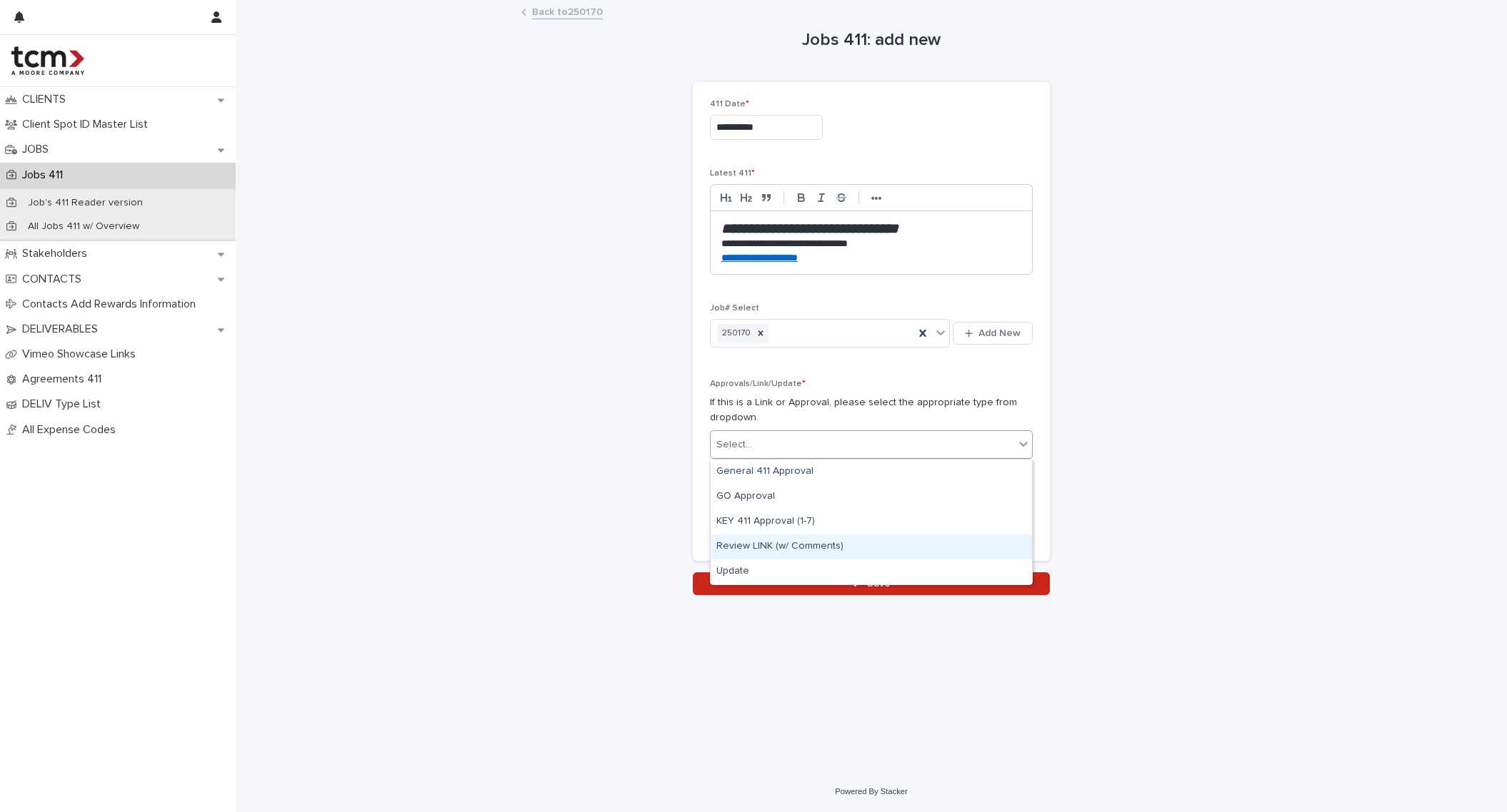
click at [828, 547] on div "Review LINK (w/ Comments)" at bounding box center [871, 547] width 321 height 25
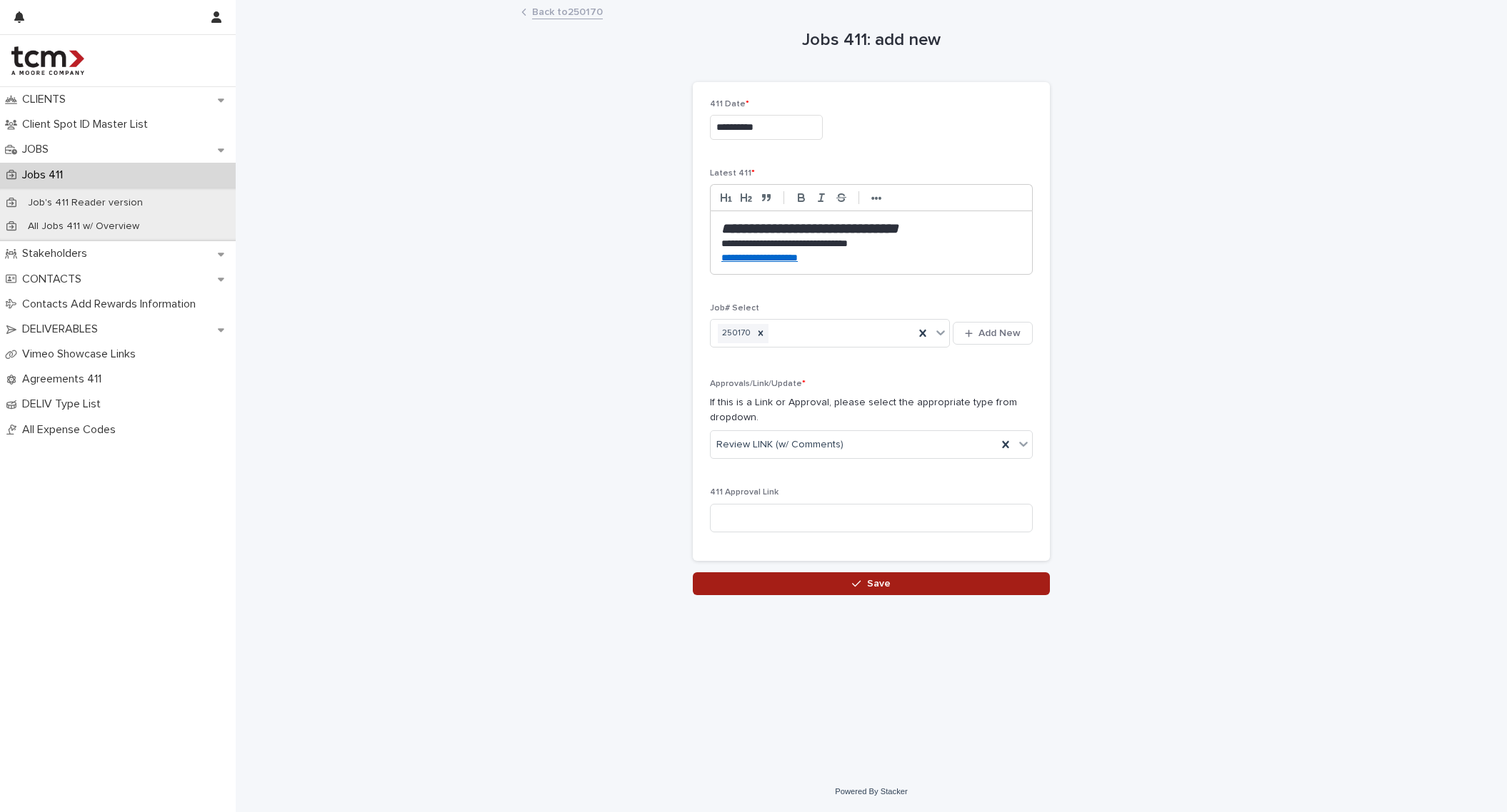
click at [831, 581] on button "Save" at bounding box center [871, 584] width 357 height 23
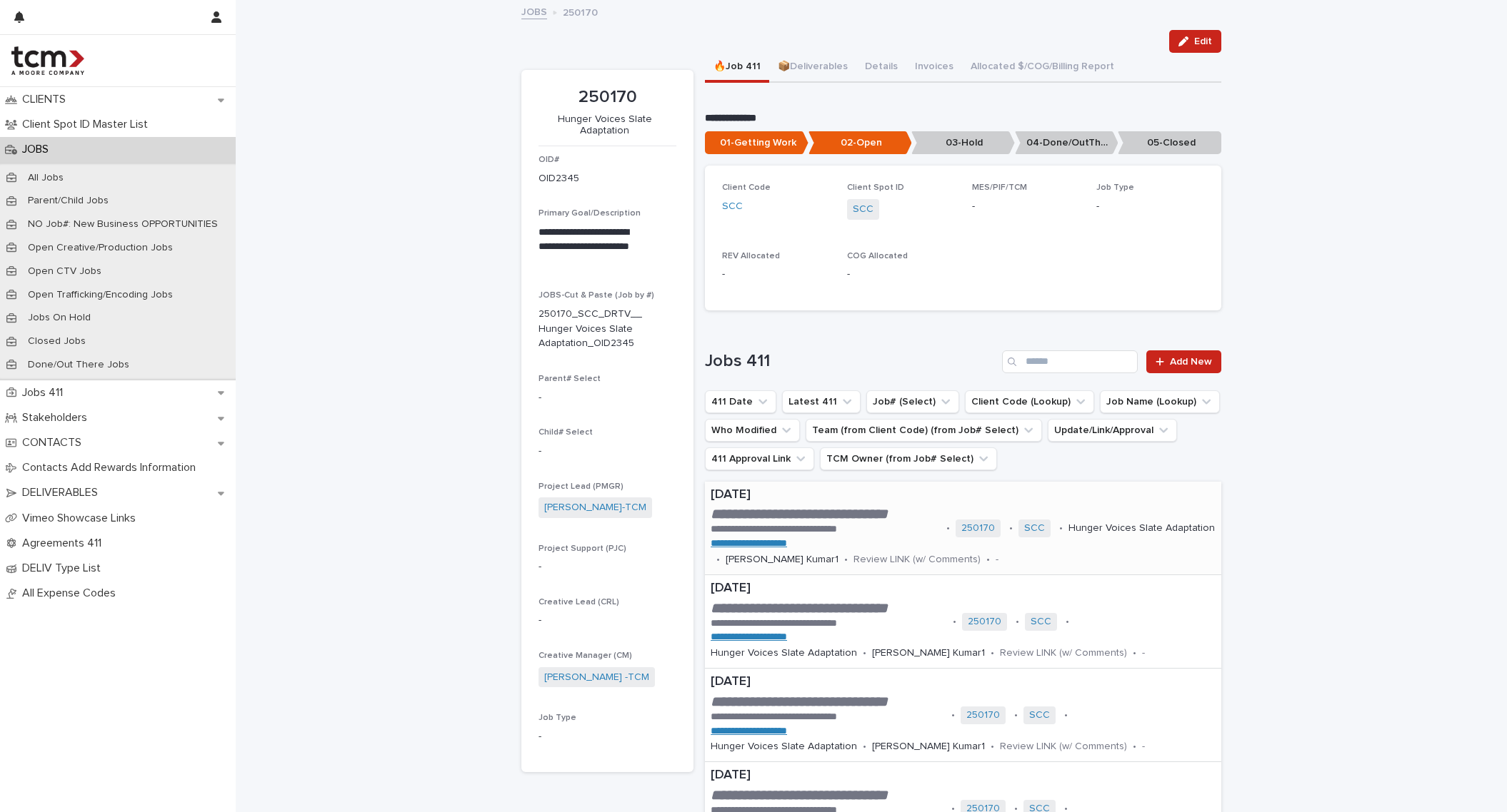
click at [746, 503] on p "[DATE]" at bounding box center [963, 495] width 505 height 15
